Goal: Contribute content: Add original content to the website for others to see

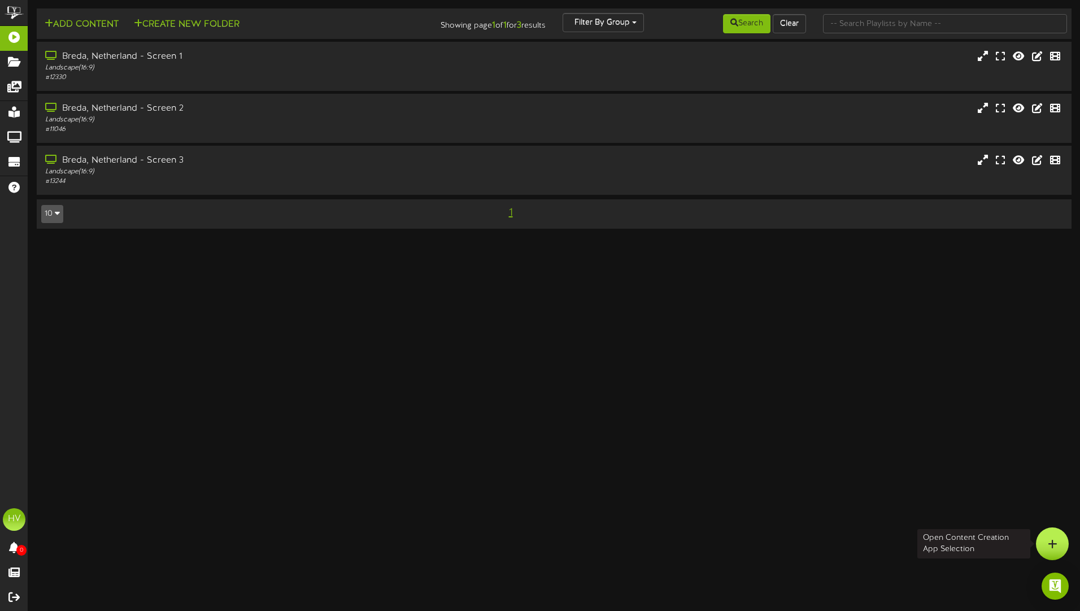
click at [1048, 539] on icon at bounding box center [1053, 544] width 10 height 10
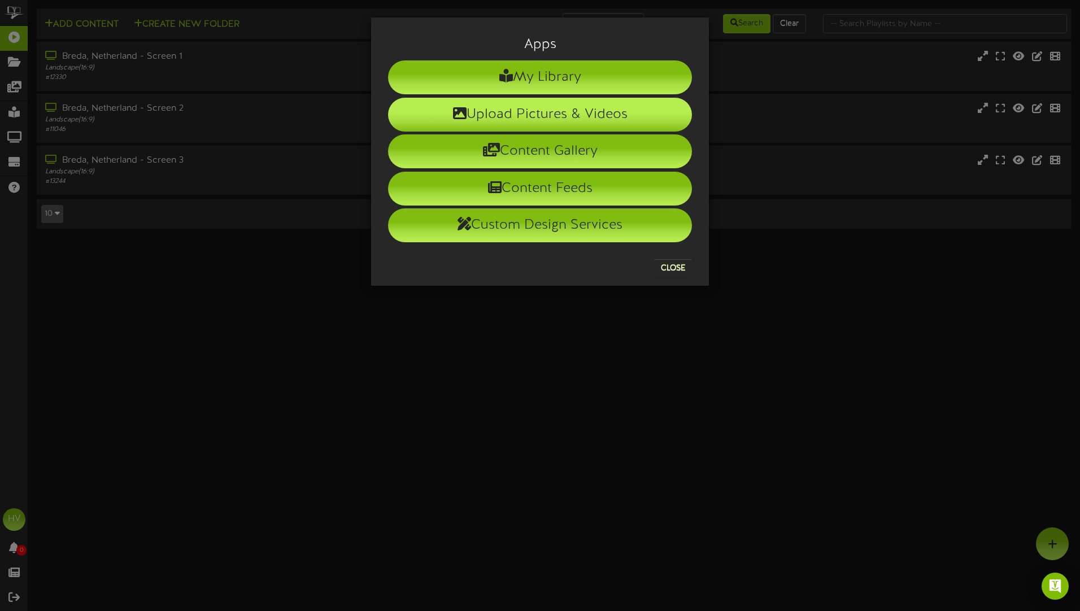
click at [533, 116] on li "Upload Pictures & Videos" at bounding box center [540, 115] width 304 height 34
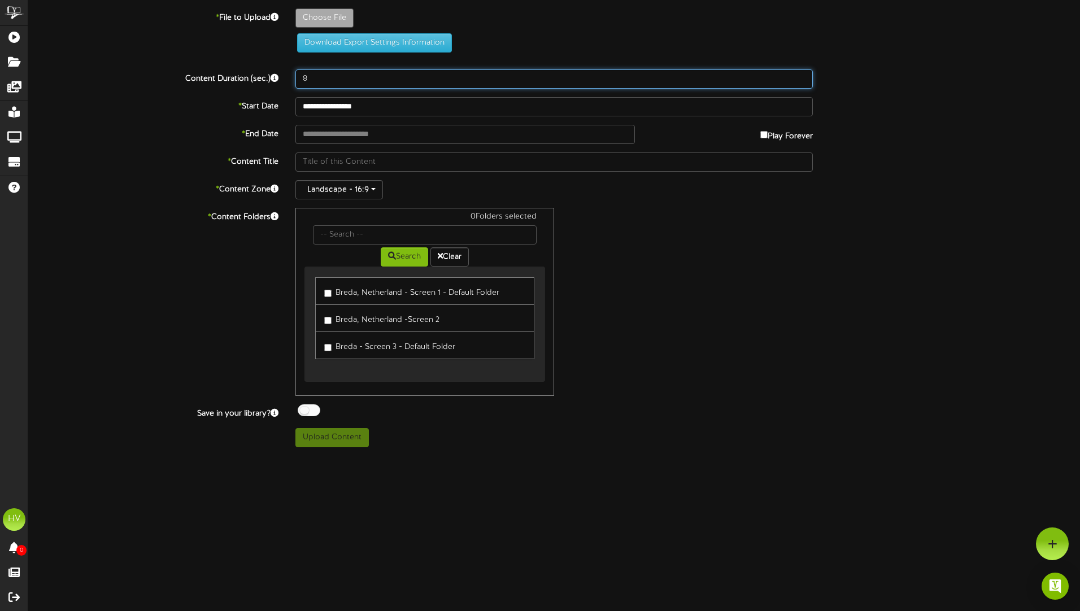
drag, startPoint x: 322, startPoint y: 80, endPoint x: 299, endPoint y: 79, distance: 22.6
click at [299, 79] on input "8" at bounding box center [553, 78] width 517 height 19
type input "15"
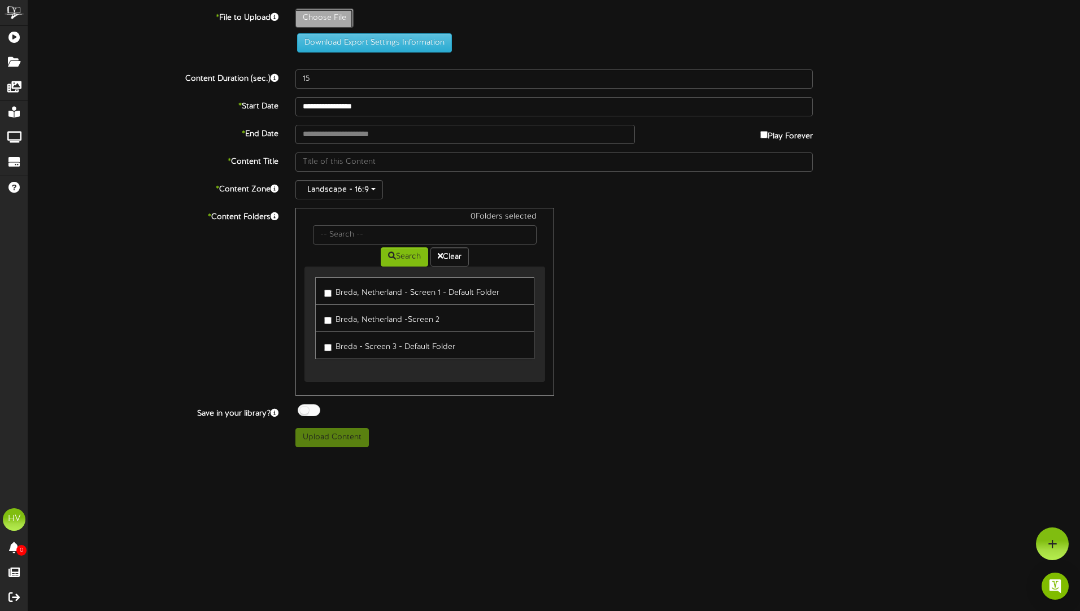
type input "**********"
type input "indelingcommday25"
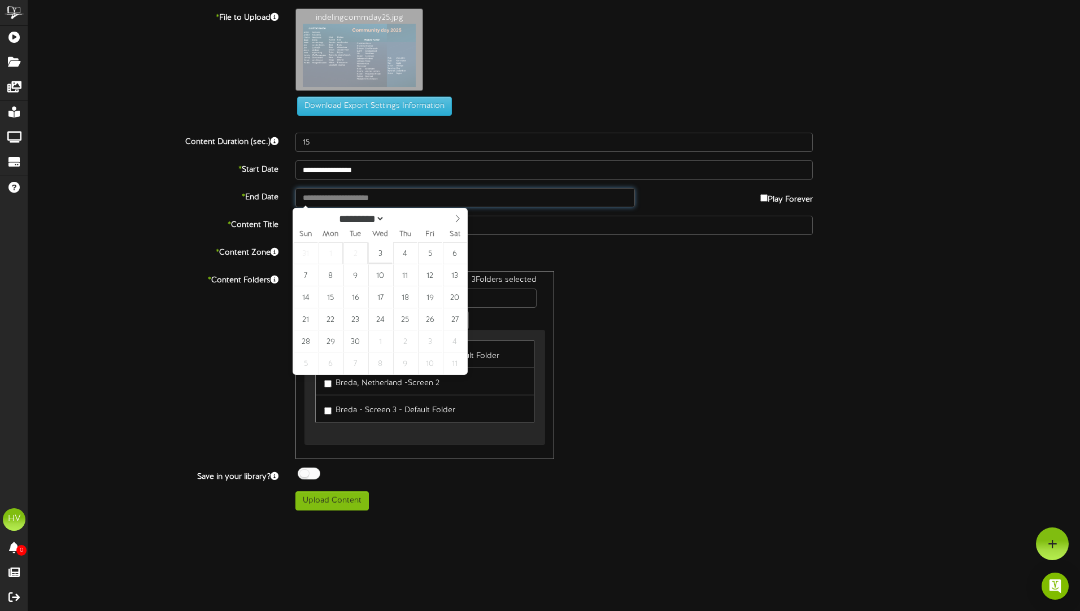
click at [335, 200] on input "text" at bounding box center [464, 197] width 339 height 19
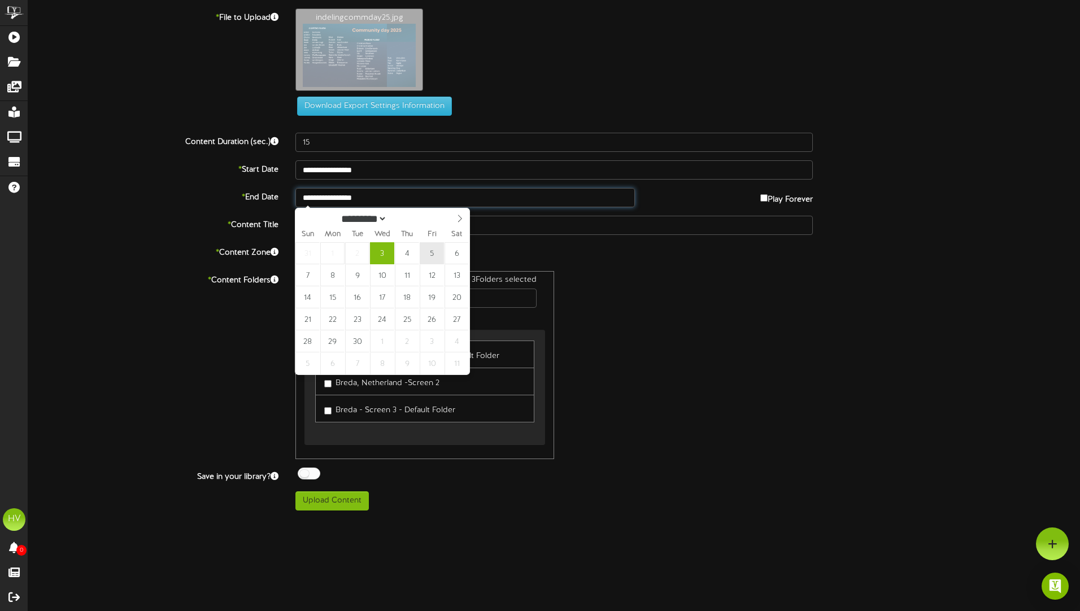
type input "**********"
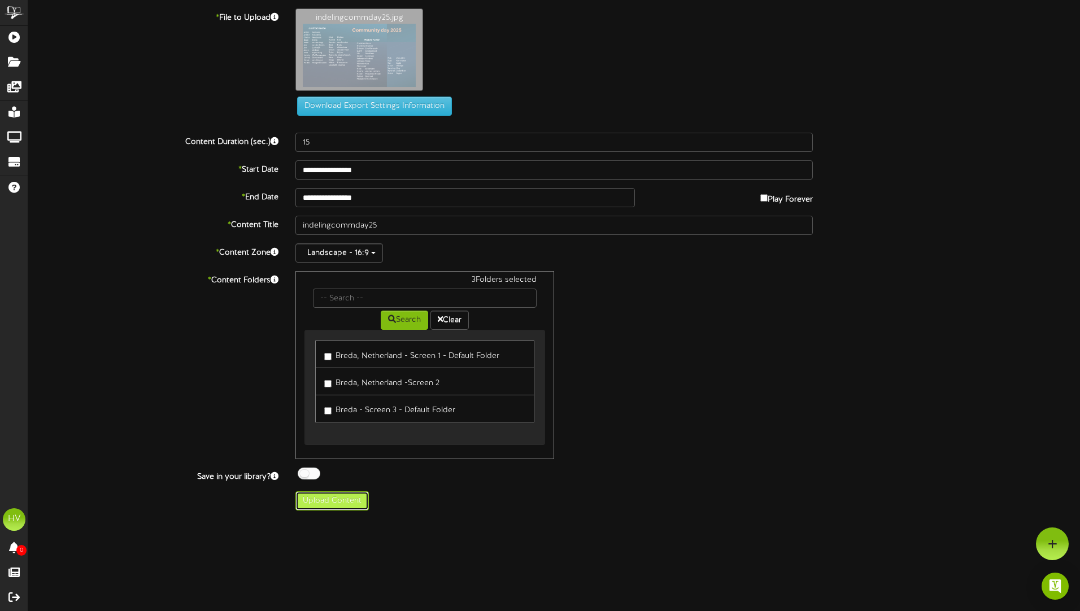
click at [324, 500] on button "Upload Content" at bounding box center [331, 500] width 73 height 19
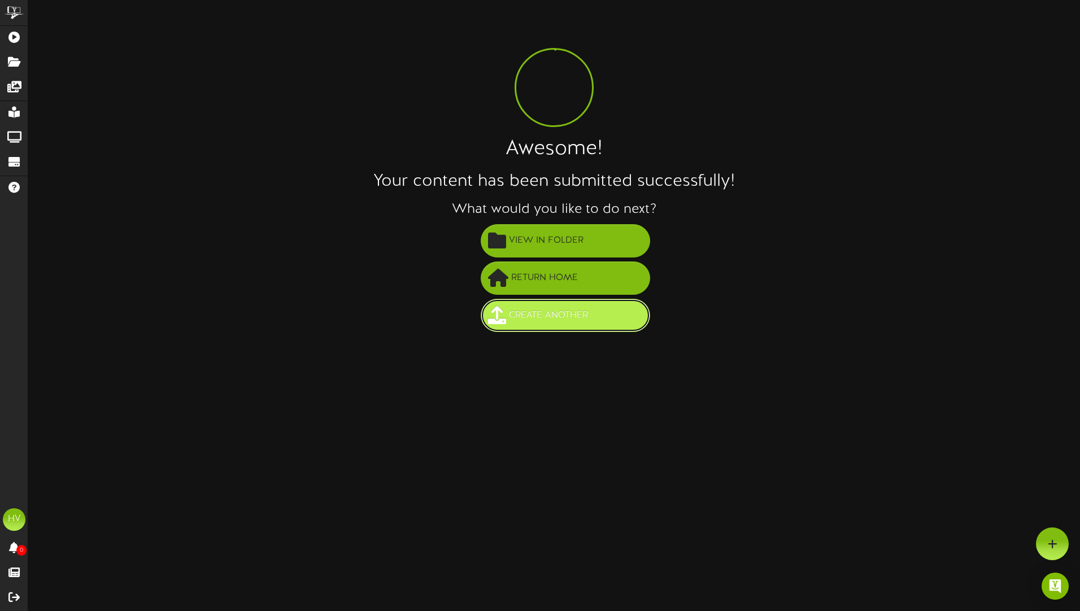
click at [559, 328] on button "Create Another" at bounding box center [565, 315] width 169 height 33
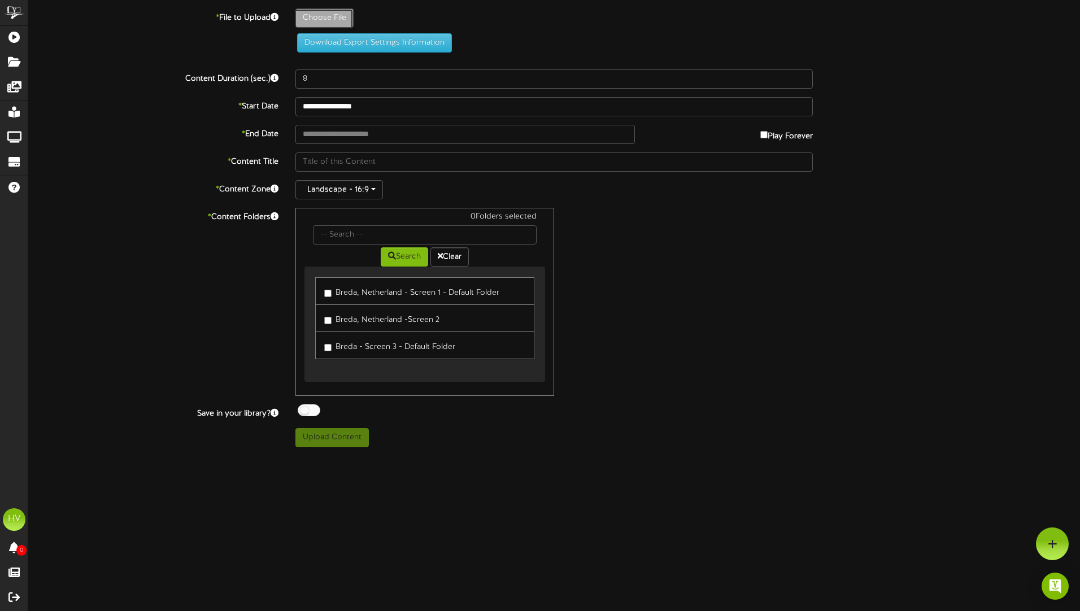
type input "**********"
type input "infoCommday25"
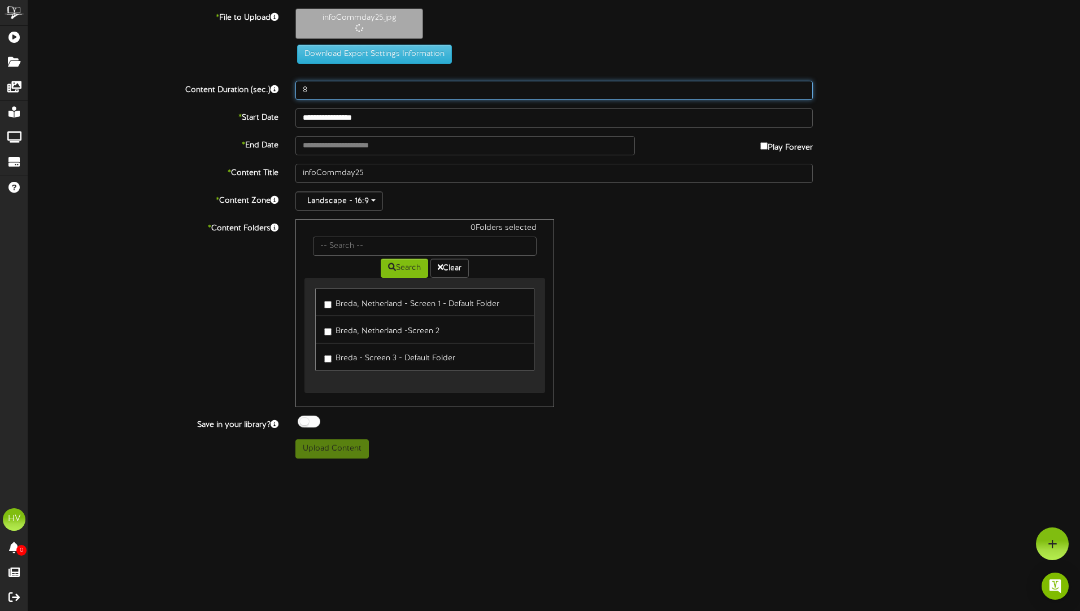
drag, startPoint x: 310, startPoint y: 90, endPoint x: 298, endPoint y: 91, distance: 11.9
click at [298, 91] on input "8" at bounding box center [553, 90] width 517 height 19
type input "15"
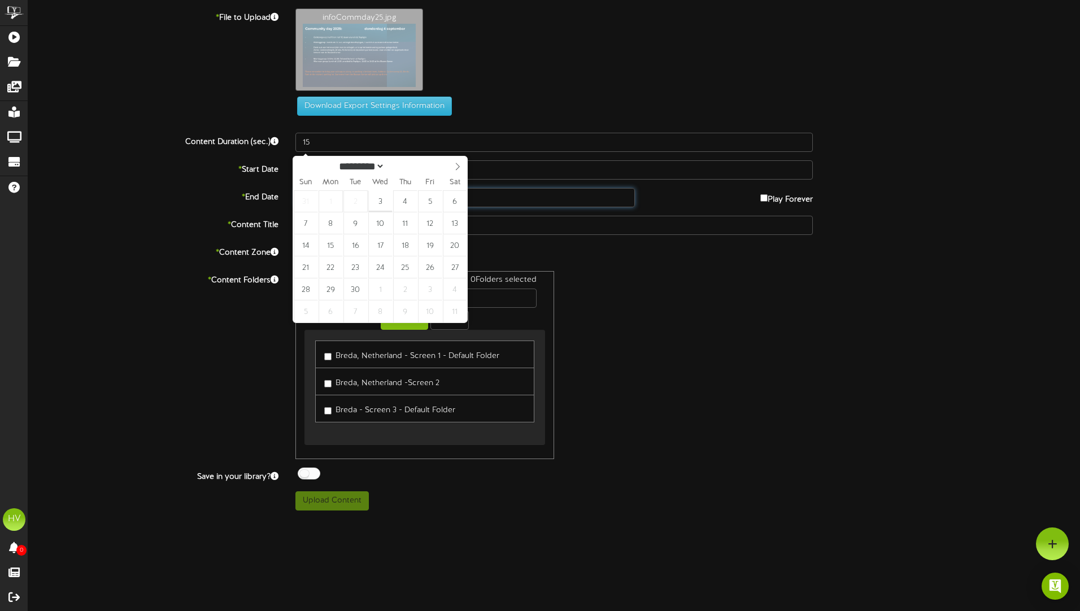
click at [351, 142] on div "**********" at bounding box center [554, 259] width 1052 height 502
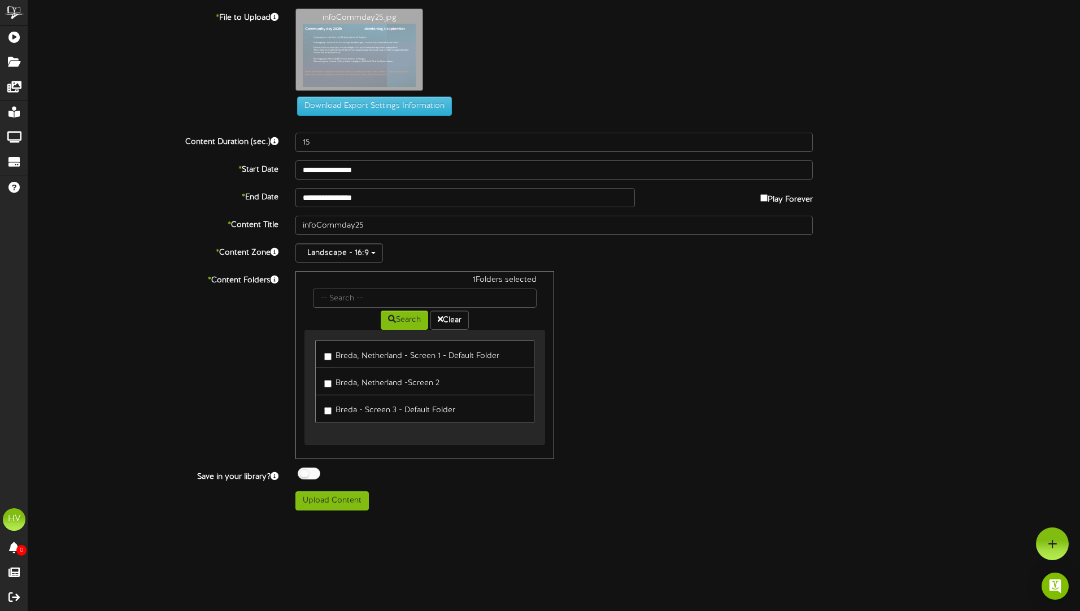
click at [332, 381] on label "Breda, Netherland -Screen 2" at bounding box center [381, 381] width 115 height 15
click at [329, 504] on button "Upload Content" at bounding box center [331, 500] width 73 height 19
type input "**********"
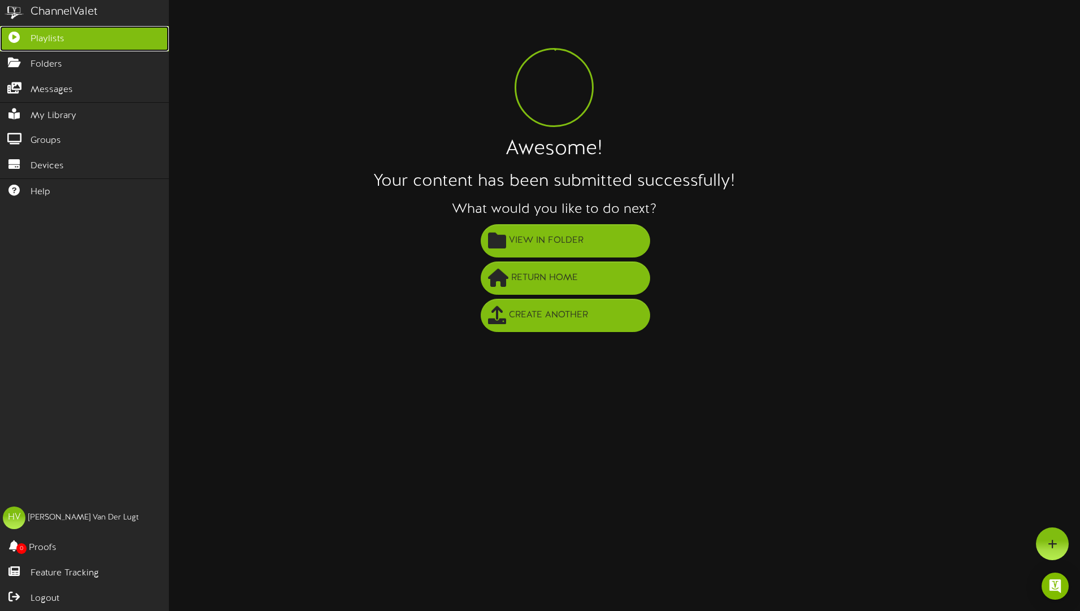
click at [54, 42] on span "Playlists" at bounding box center [47, 39] width 34 height 13
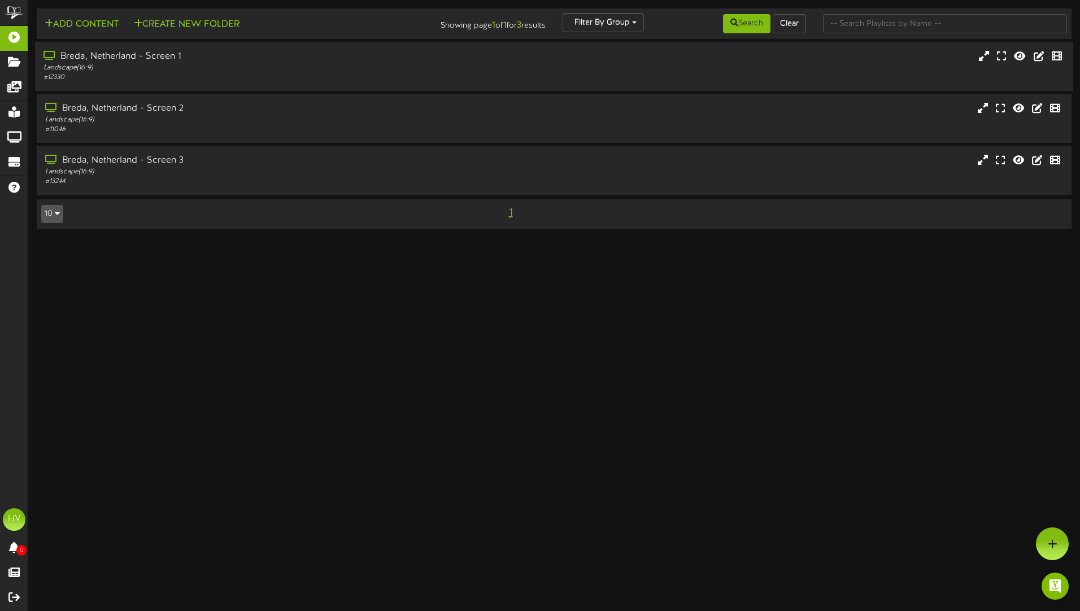
click at [137, 80] on div "# 12330" at bounding box center [251, 78] width 416 height 10
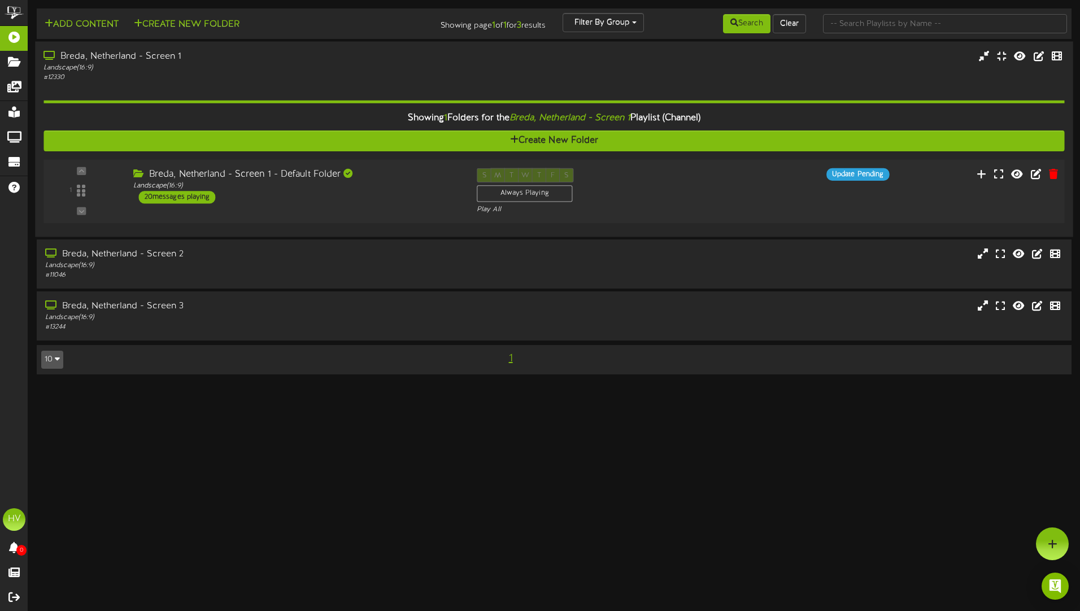
click at [175, 194] on div "20 messages playing" at bounding box center [177, 197] width 77 height 12
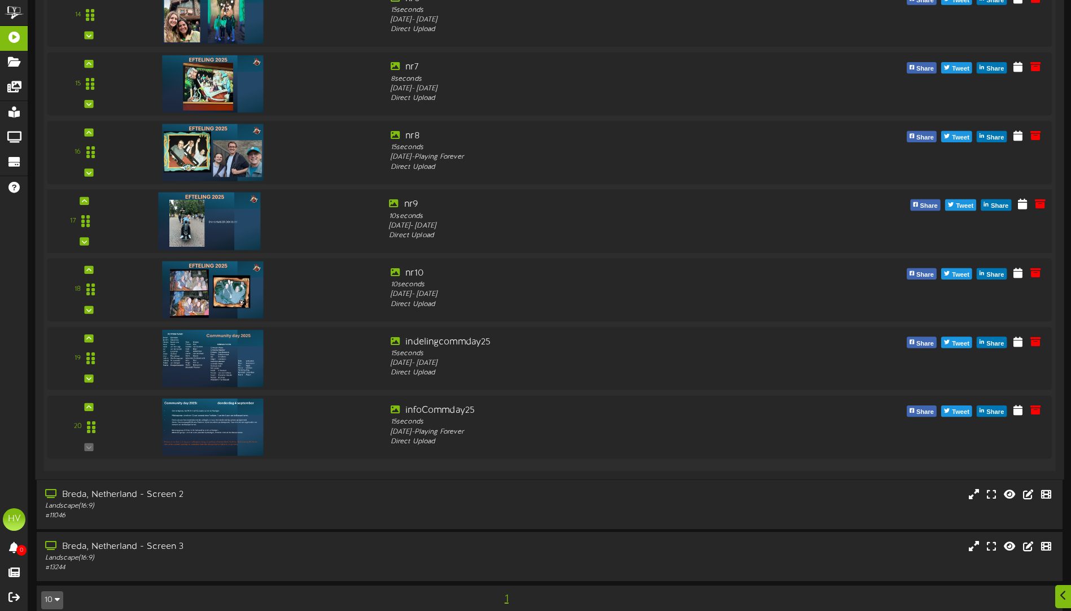
scroll to position [1186, 0]
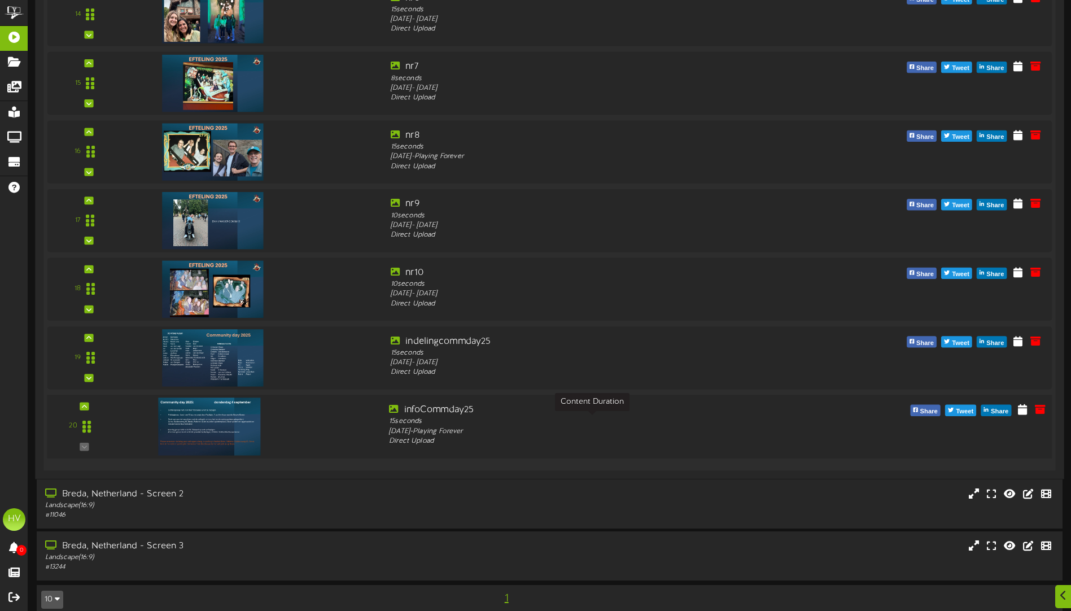
click at [416, 424] on div "15 seconds" at bounding box center [591, 422] width 405 height 10
click at [1023, 408] on icon at bounding box center [1022, 409] width 11 height 12
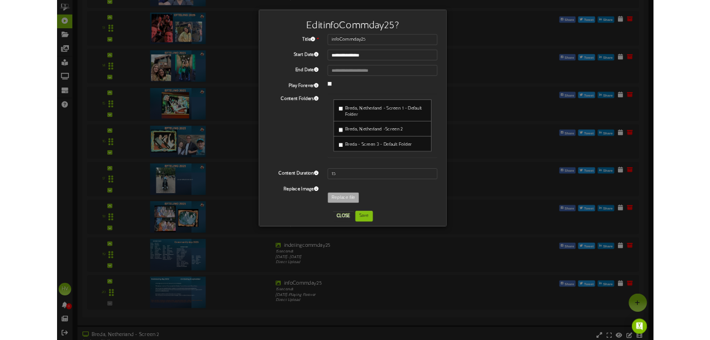
scroll to position [1073, 0]
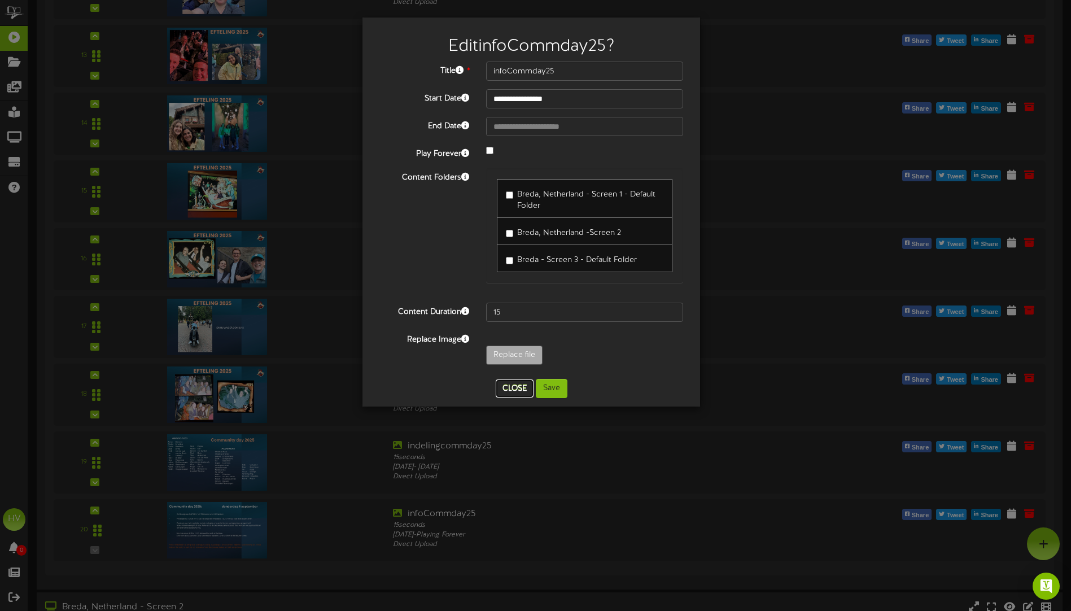
click at [518, 392] on button "Close" at bounding box center [515, 389] width 38 height 18
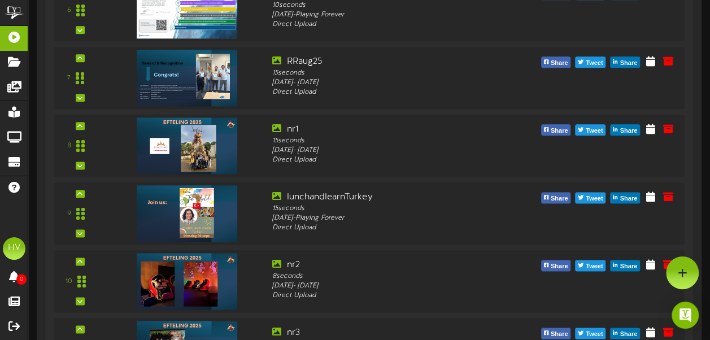
scroll to position [651, 0]
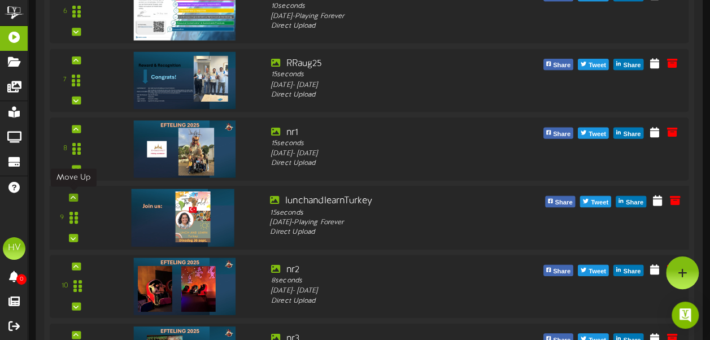
click at [75, 197] on icon at bounding box center [73, 197] width 5 height 6
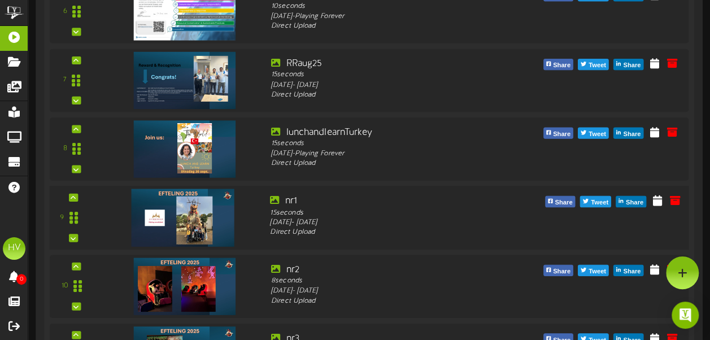
drag, startPoint x: 111, startPoint y: 217, endPoint x: 108, endPoint y: 185, distance: 32.8
click at [108, 185] on div "9 nr1" at bounding box center [369, 217] width 646 height 64
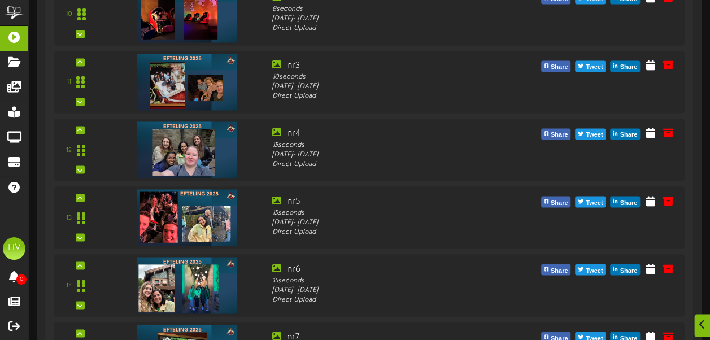
scroll to position [948, 0]
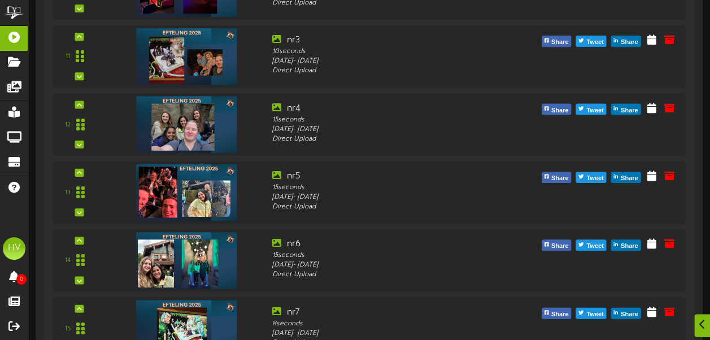
drag, startPoint x: 701, startPoint y: 190, endPoint x: 700, endPoint y: 199, distance: 8.5
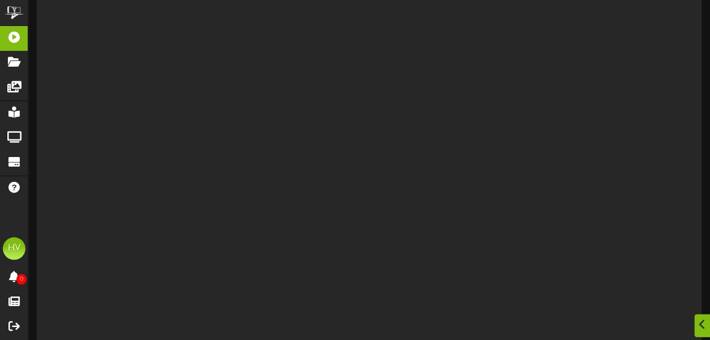
scroll to position [0, 0]
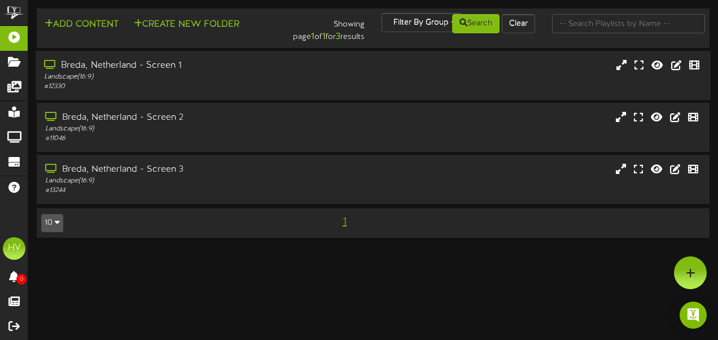
click at [170, 72] on div "Breda, Netherland - Screen 1" at bounding box center [176, 65] width 264 height 13
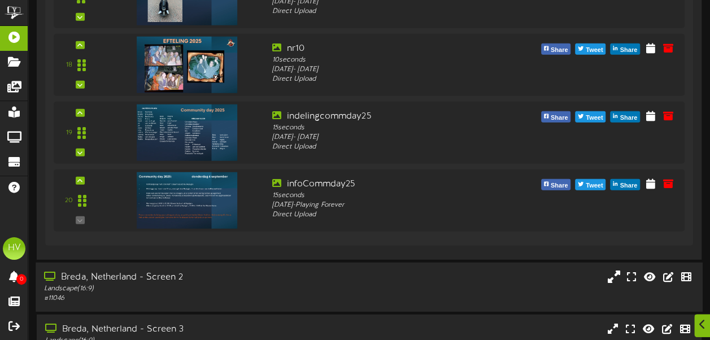
scroll to position [1411, 0]
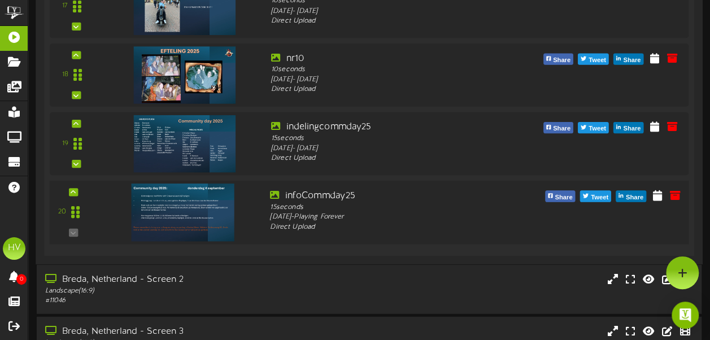
click at [199, 213] on img at bounding box center [183, 212] width 103 height 58
